Goal: Navigation & Orientation: Find specific page/section

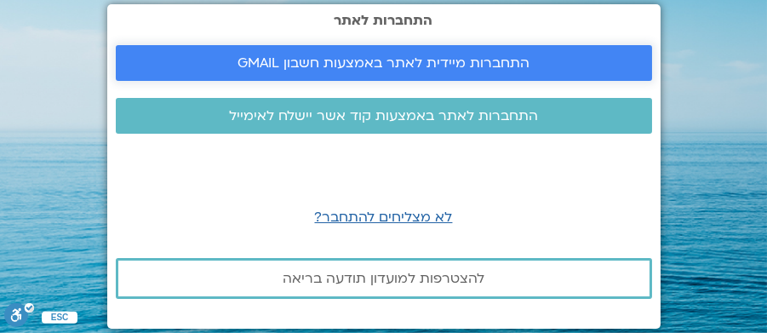
click at [463, 64] on span "התחברות מיידית לאתר באמצעות חשבון GMAIL" at bounding box center [384, 62] width 292 height 15
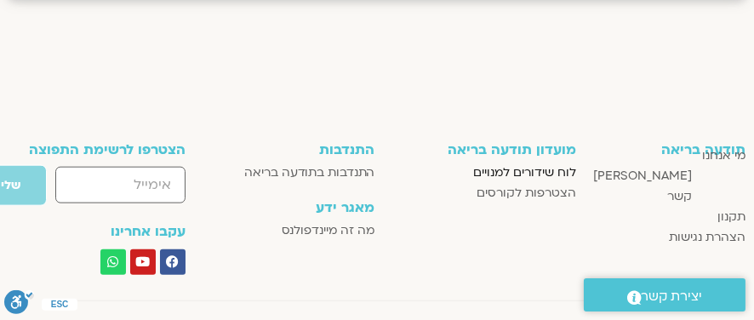
click at [525, 170] on span "לוח שידורים למנויים" at bounding box center [524, 173] width 103 height 20
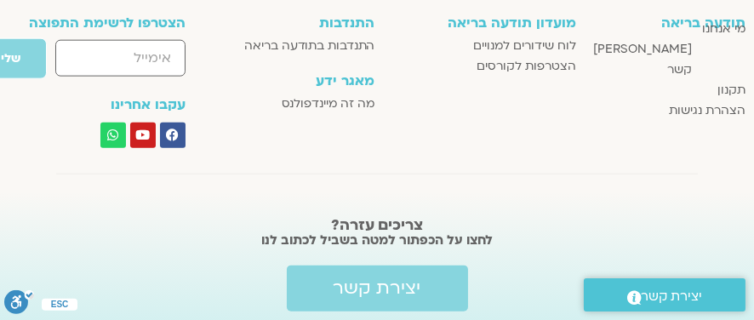
scroll to position [2983, 0]
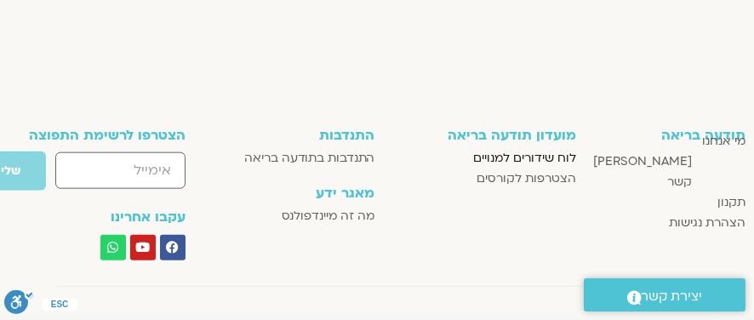
click at [518, 157] on span "לוח שידורים למנויים" at bounding box center [524, 158] width 103 height 20
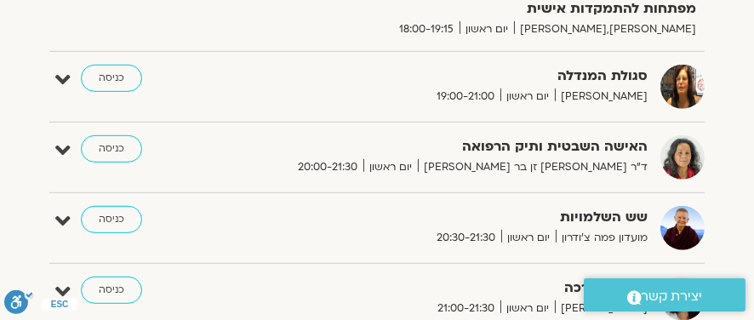
scroll to position [1617, 0]
